Goal: Task Accomplishment & Management: Manage account settings

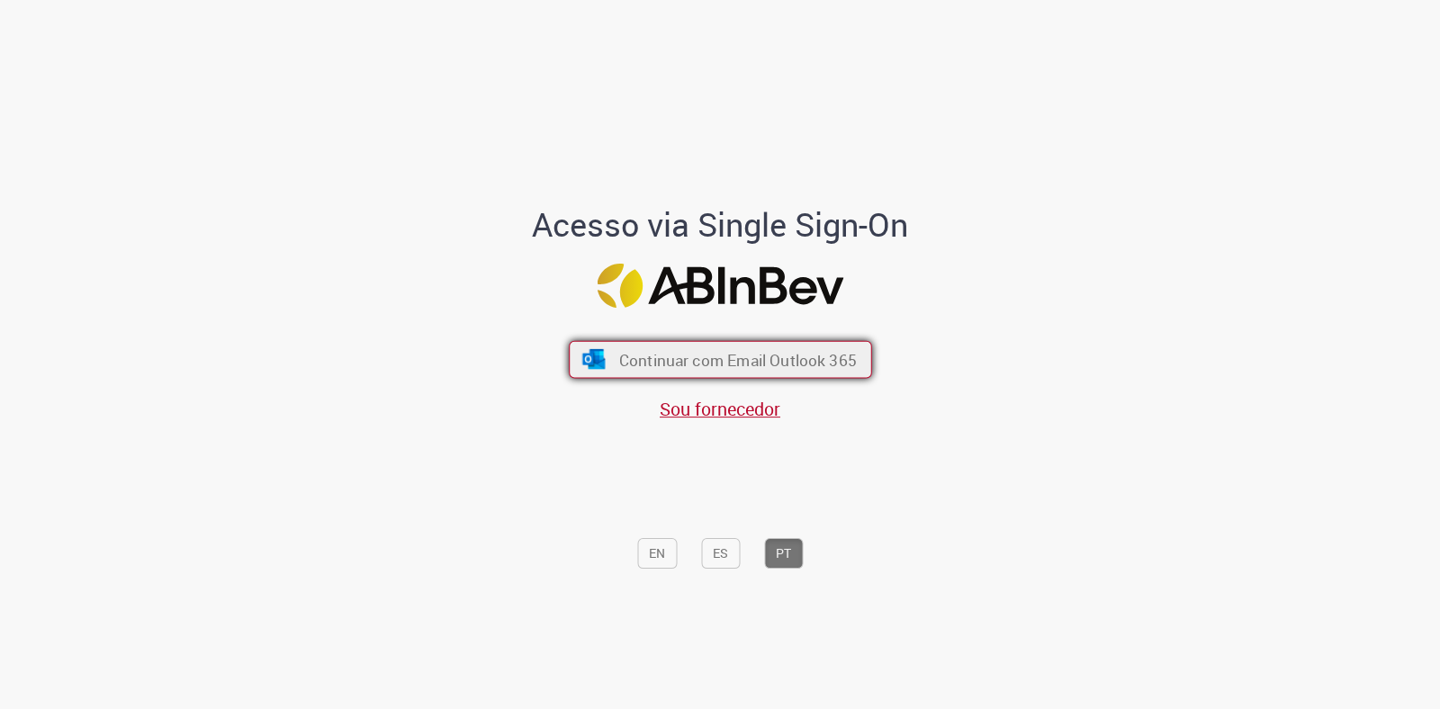
click at [767, 349] on span "Continuar com Email Outlook 365" at bounding box center [737, 359] width 238 height 21
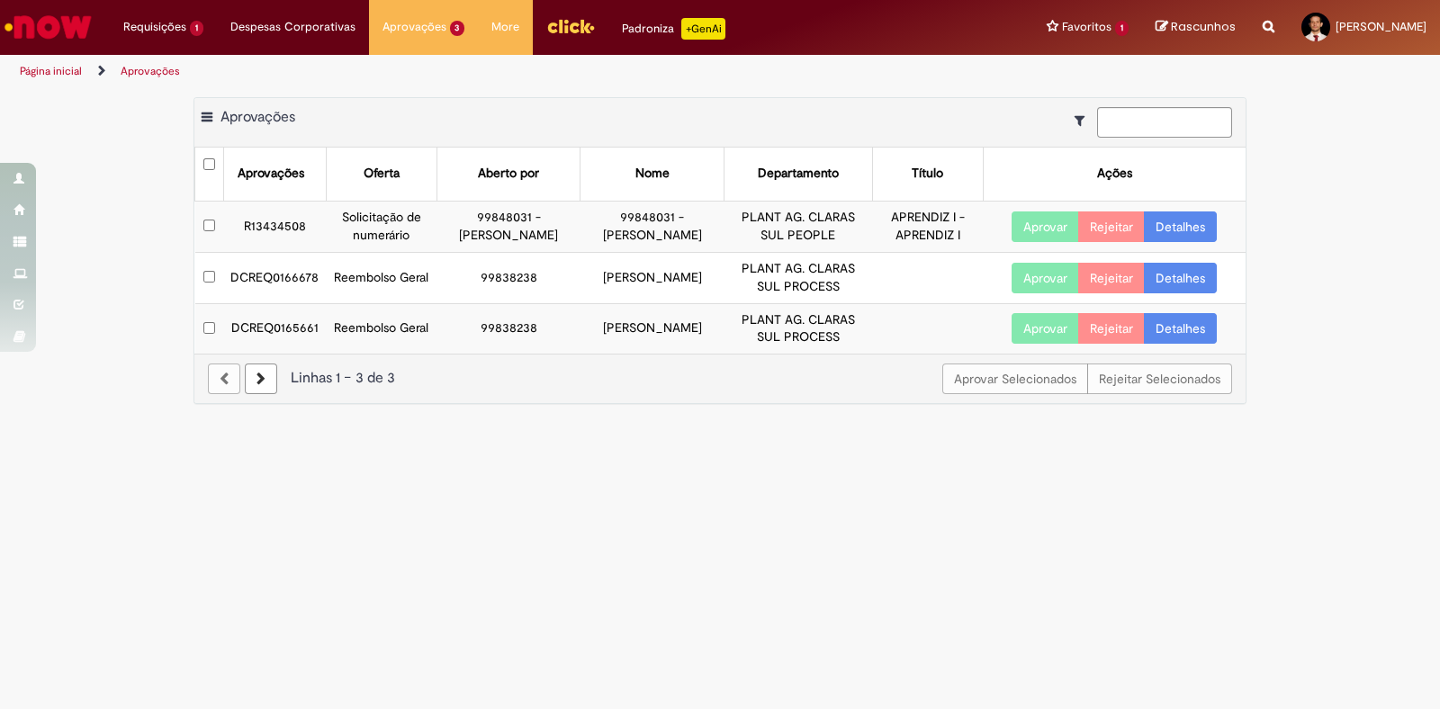
drag, startPoint x: 189, startPoint y: 197, endPoint x: 87, endPoint y: 225, distance: 105.5
click at [87, 225] on div "Exportar como PDF Exportar como Excel Exportar como CSV Aprovações Aprovações O…" at bounding box center [720, 260] width 1440 height 326
click at [1057, 293] on button "Aprovar" at bounding box center [1046, 278] width 68 height 31
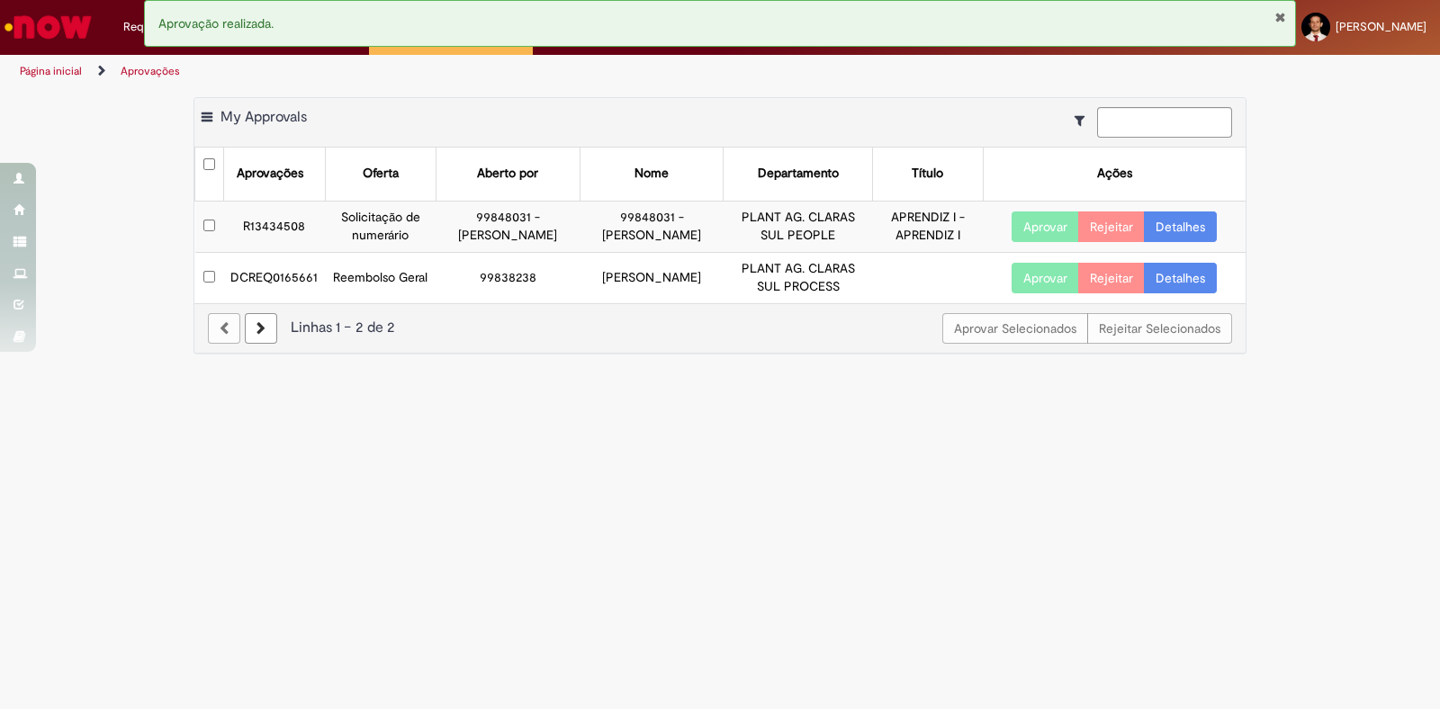
click at [1038, 293] on button "Aprovar" at bounding box center [1046, 278] width 68 height 31
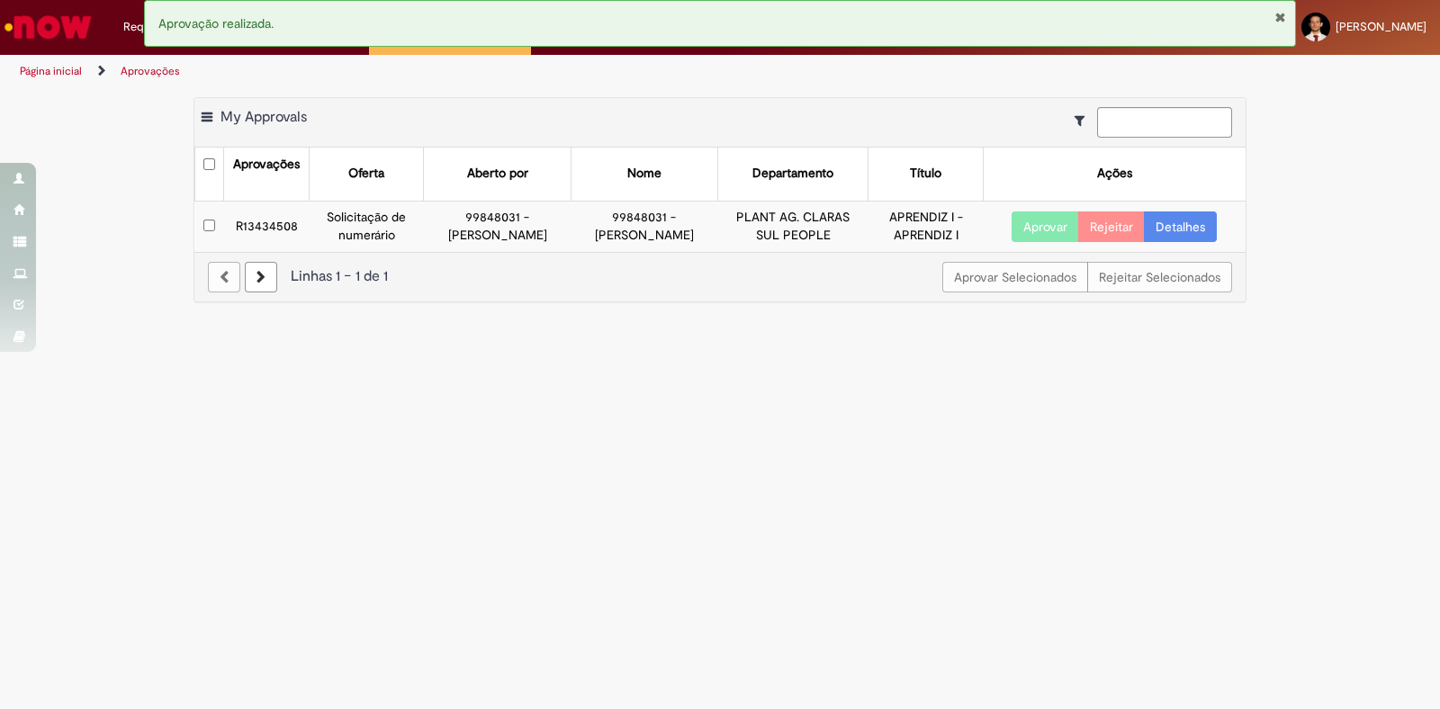
drag, startPoint x: 1038, startPoint y: 297, endPoint x: 456, endPoint y: 419, distance: 594.0
click at [456, 419] on main "Aprovações Exportar como PDF Exportar como Excel Exportar como CSV My Approvals…" at bounding box center [720, 398] width 1440 height 621
drag, startPoint x: 167, startPoint y: 138, endPoint x: 626, endPoint y: 106, distance: 460.1
click at [166, 139] on div "Exportar como PDF Exportar como Excel Exportar como CSV My Approvals Aprovações…" at bounding box center [720, 208] width 1440 height 223
click at [1285, 18] on button "Fechar Notificação" at bounding box center [1281, 17] width 12 height 14
